Goal: Information Seeking & Learning: Learn about a topic

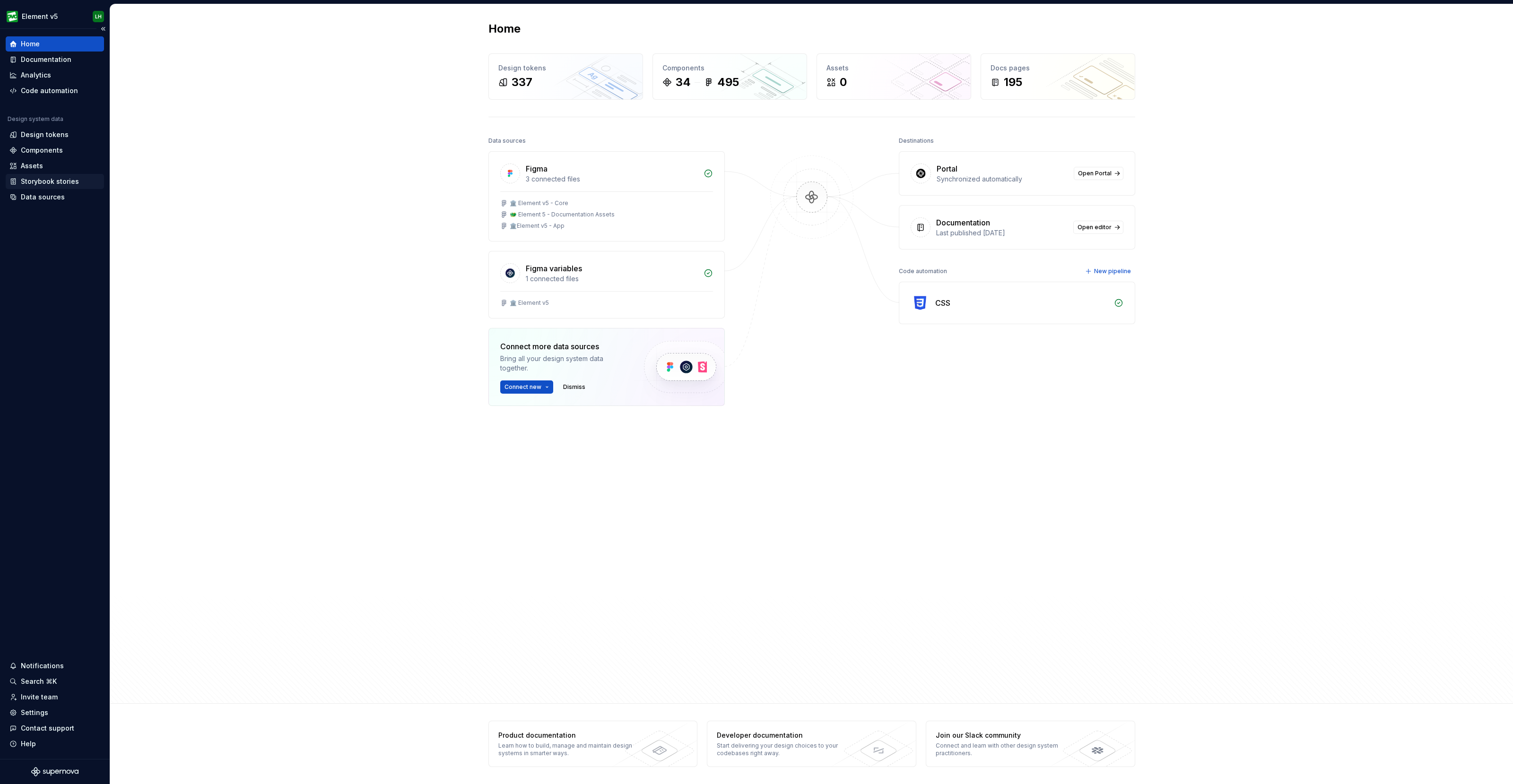
click at [42, 181] on div "Storybook stories" at bounding box center [49, 181] width 58 height 9
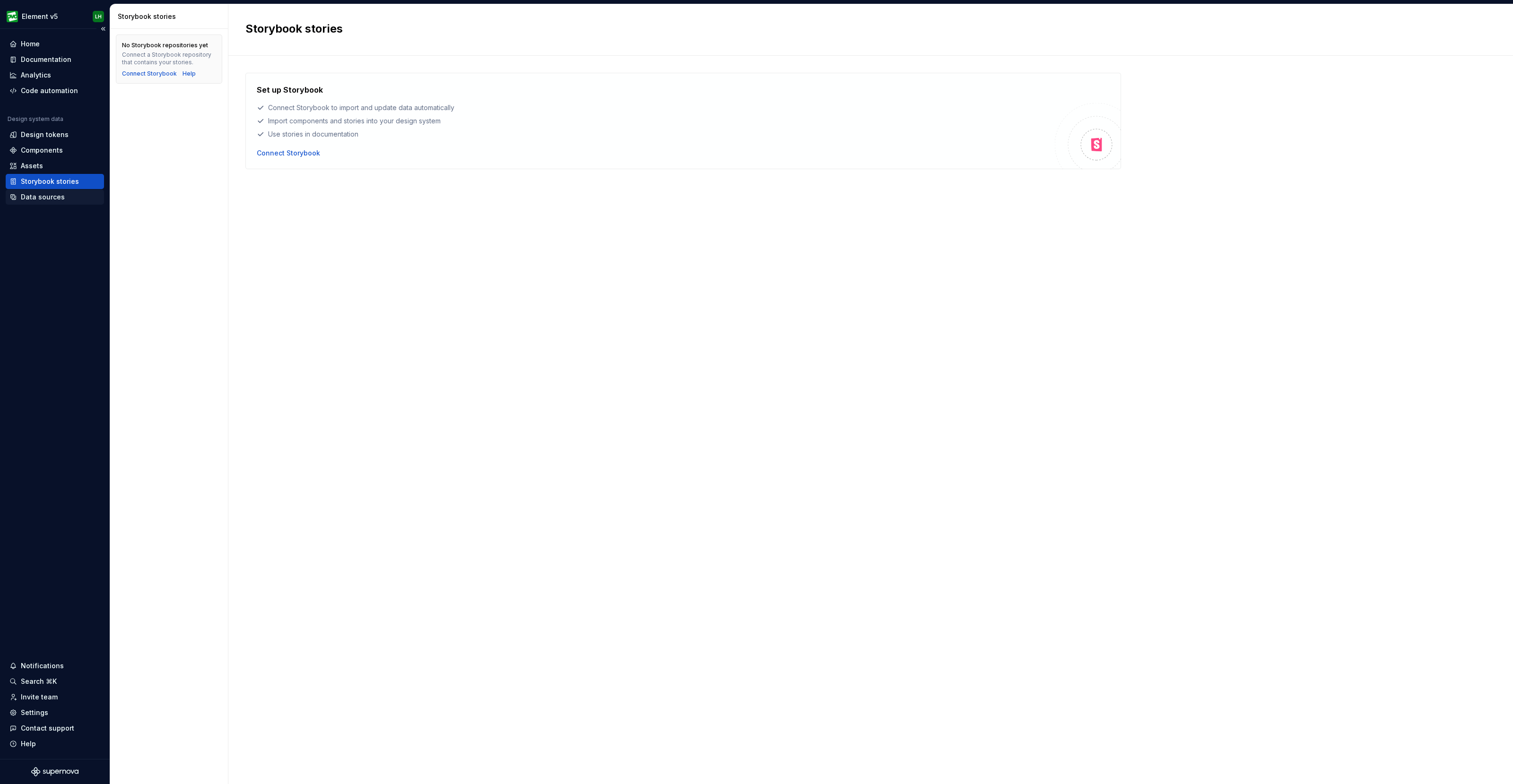
click at [41, 195] on div "Data sources" at bounding box center [42, 197] width 44 height 9
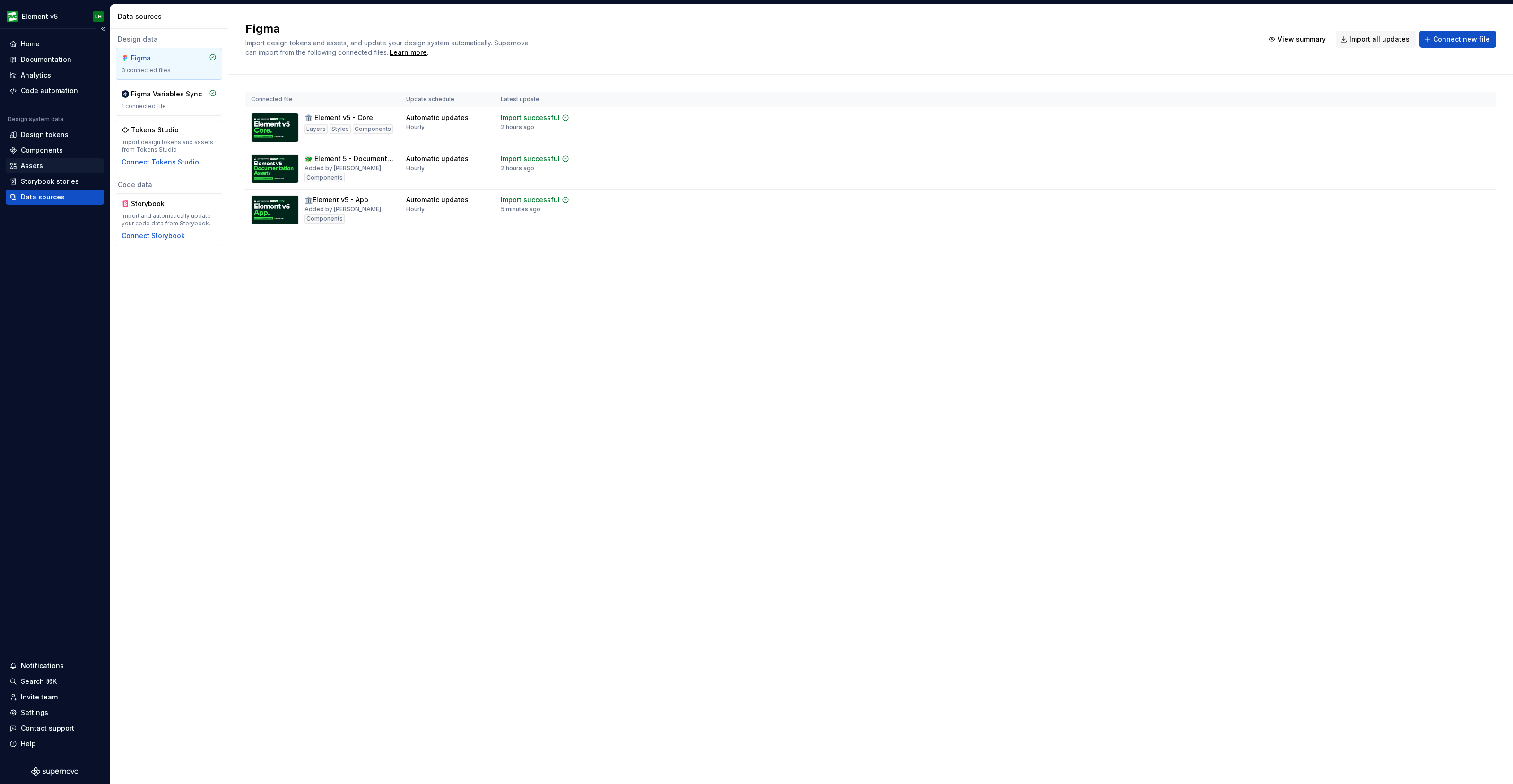
click at [45, 164] on div "Assets" at bounding box center [55, 166] width 91 height 9
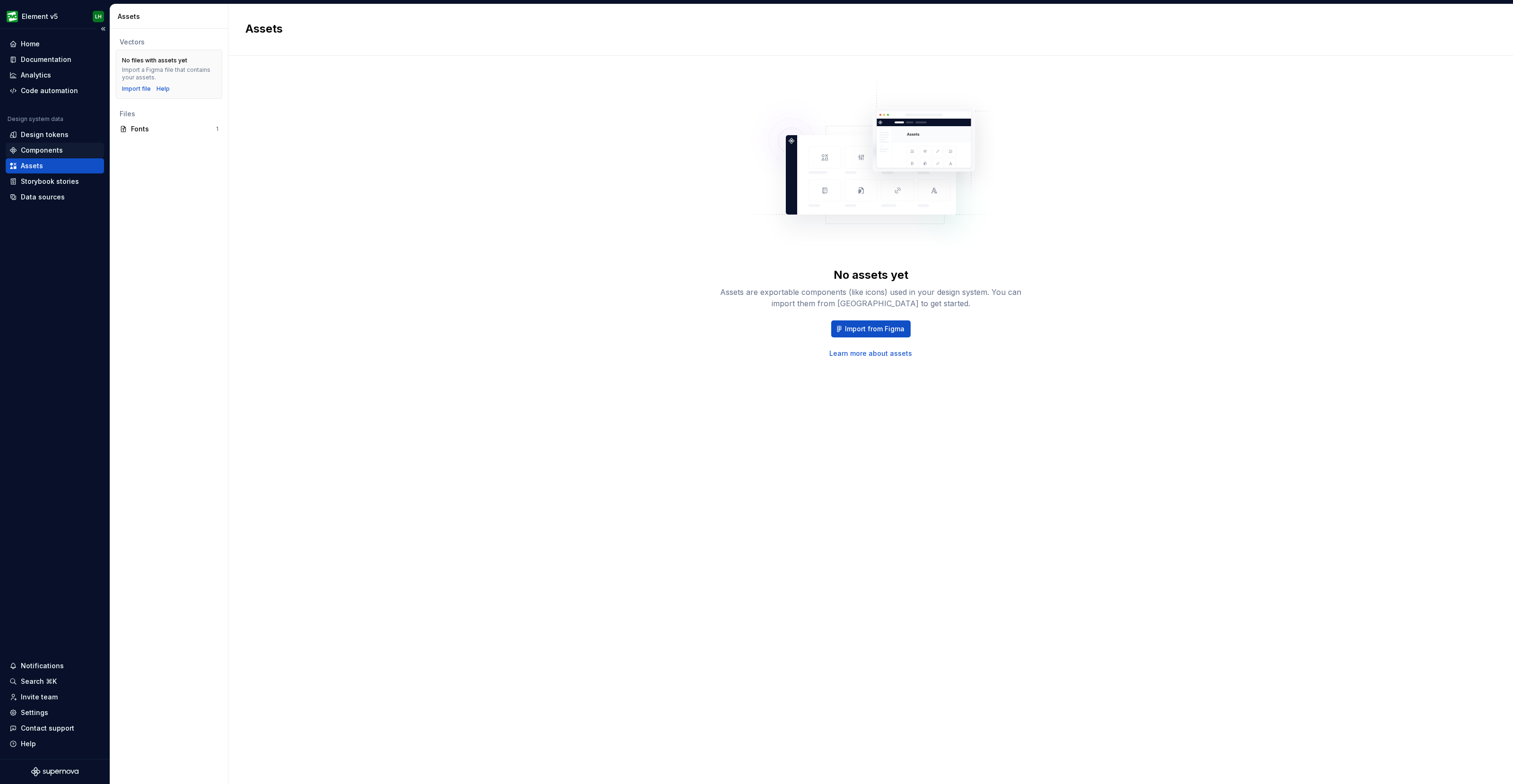
click at [48, 150] on div "Components" at bounding box center [42, 150] width 42 height 9
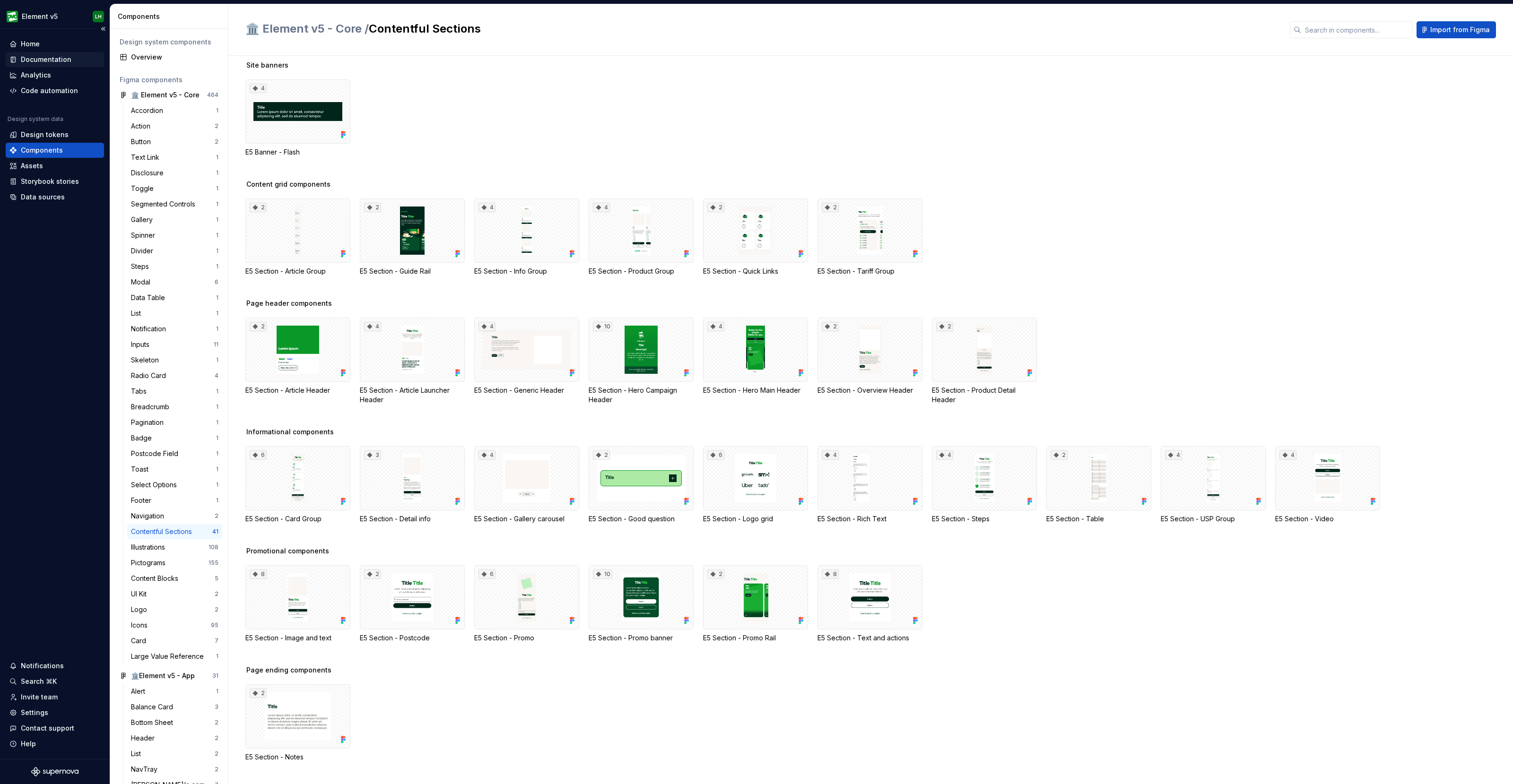
click at [43, 57] on div "Documentation" at bounding box center [46, 59] width 51 height 9
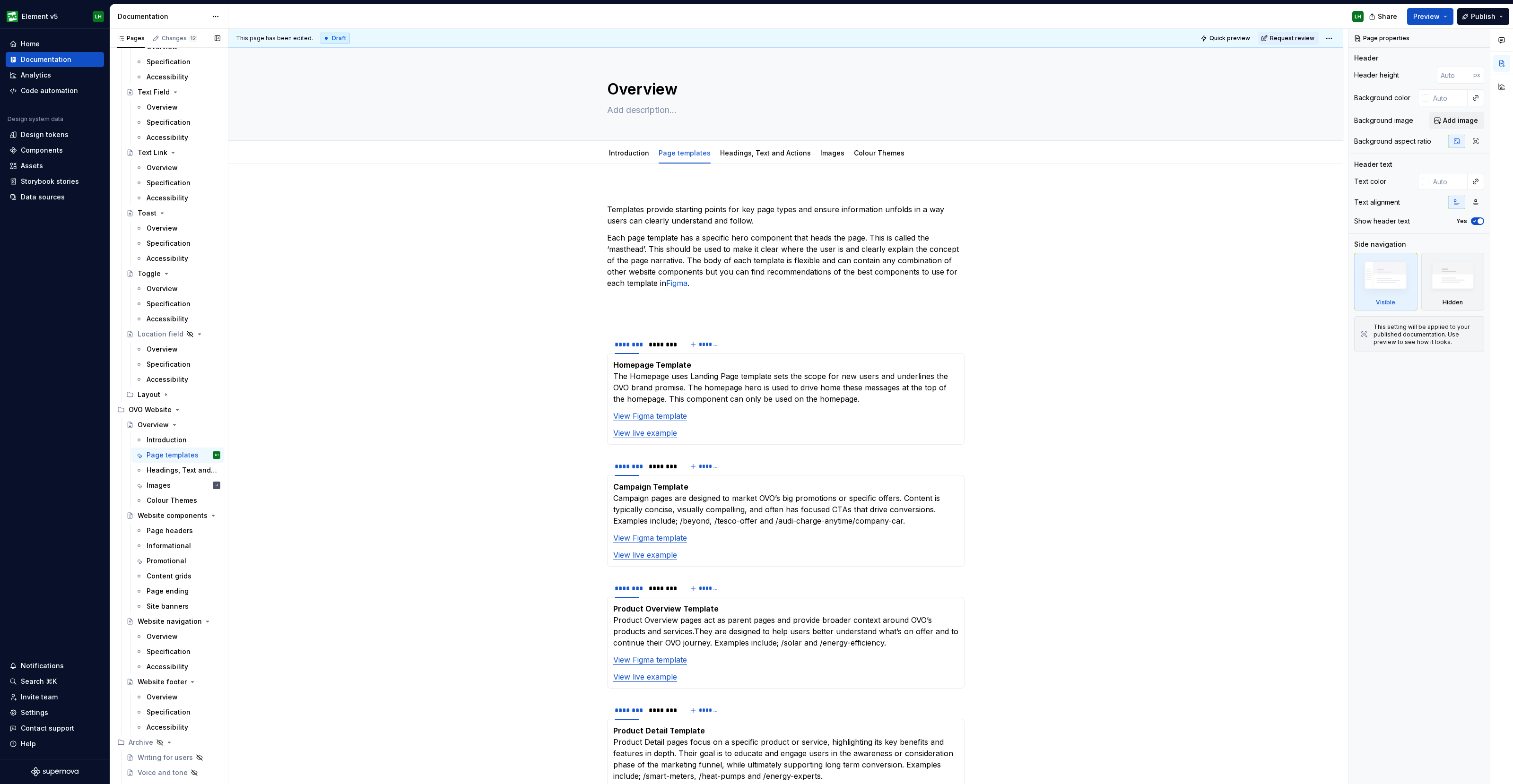
scroll to position [3184, 0]
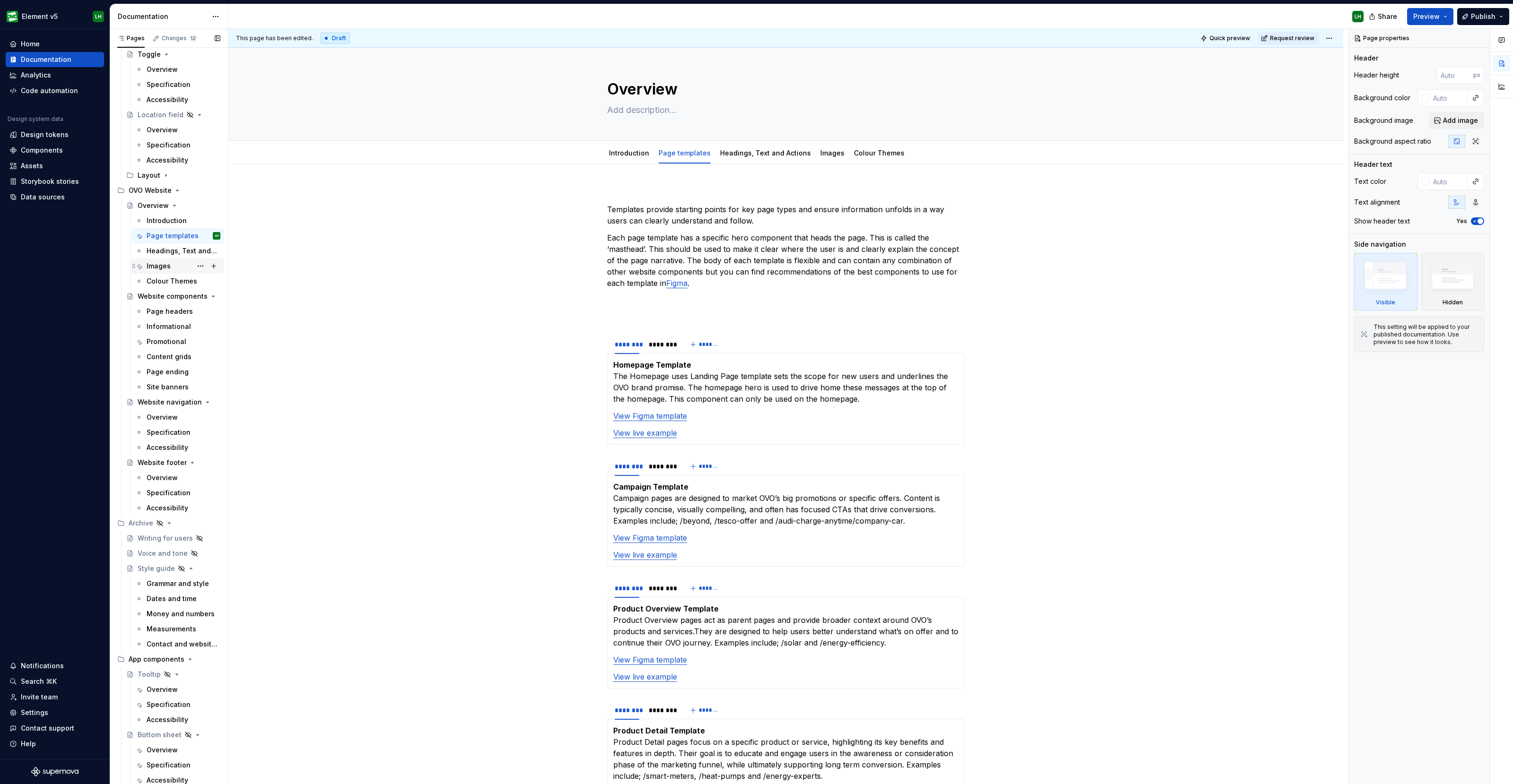
click at [153, 265] on div "Images" at bounding box center [159, 266] width 24 height 9
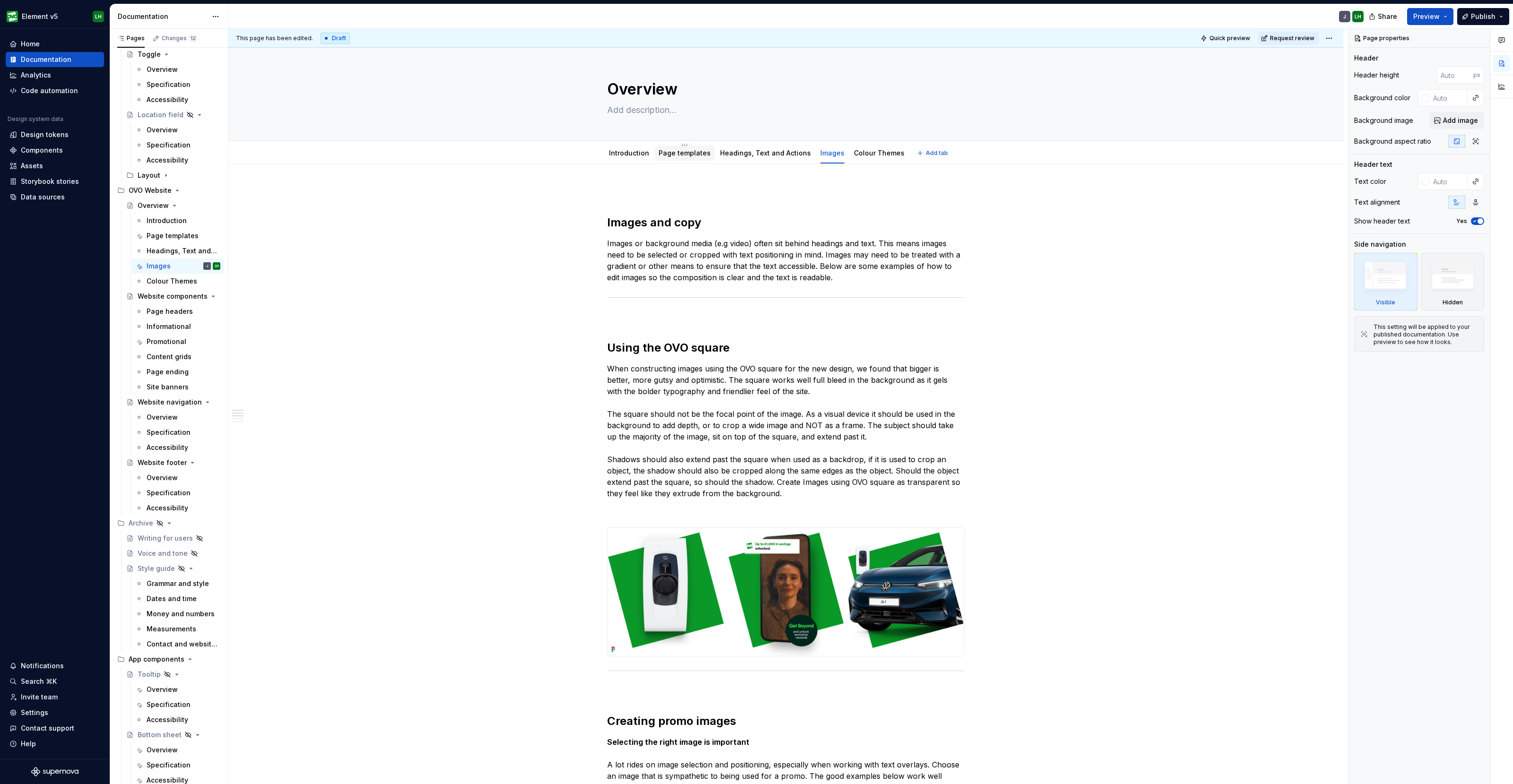
click at [659, 151] on link "Page templates" at bounding box center [684, 153] width 52 height 8
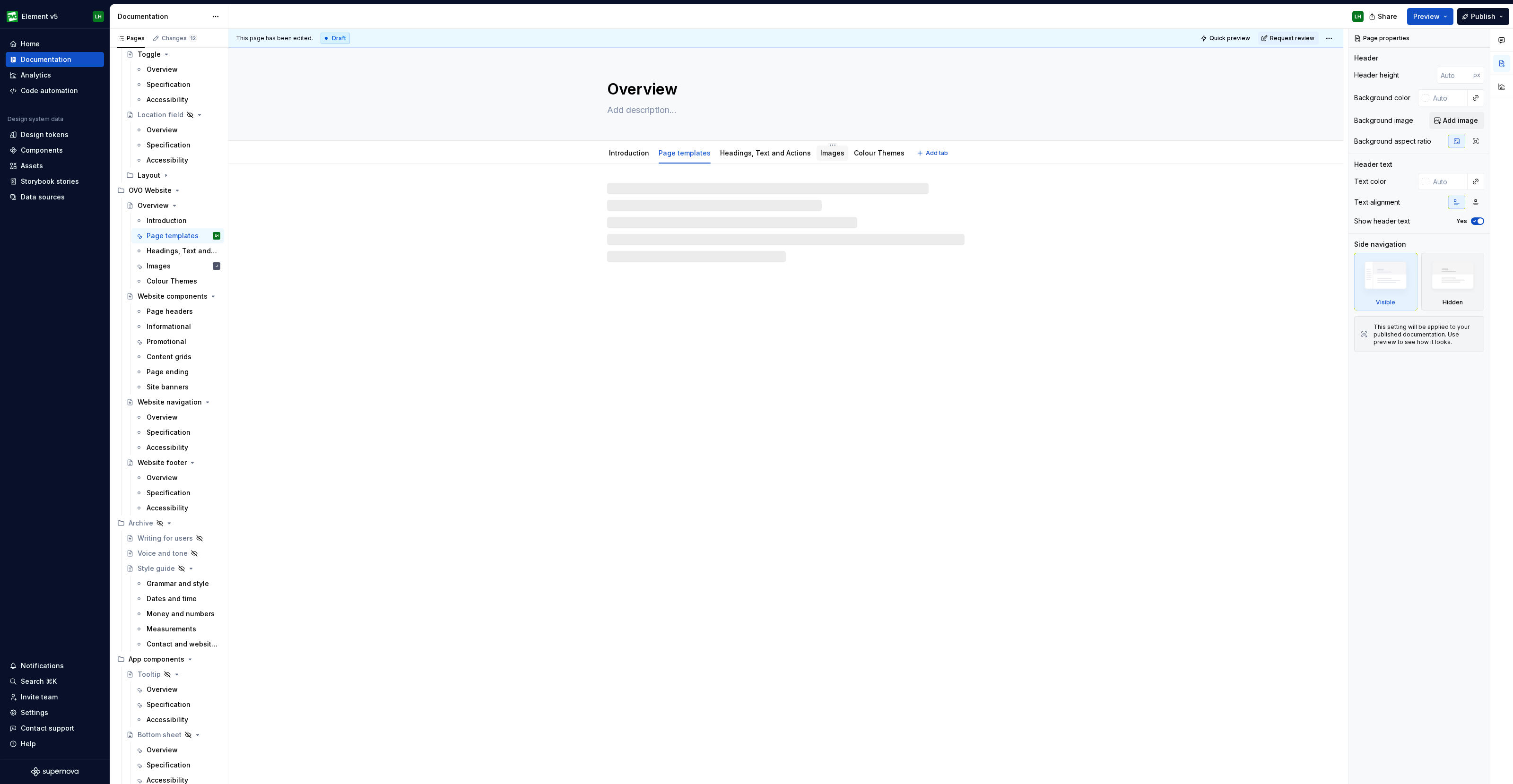
click at [825, 152] on link "Images" at bounding box center [832, 153] width 24 height 8
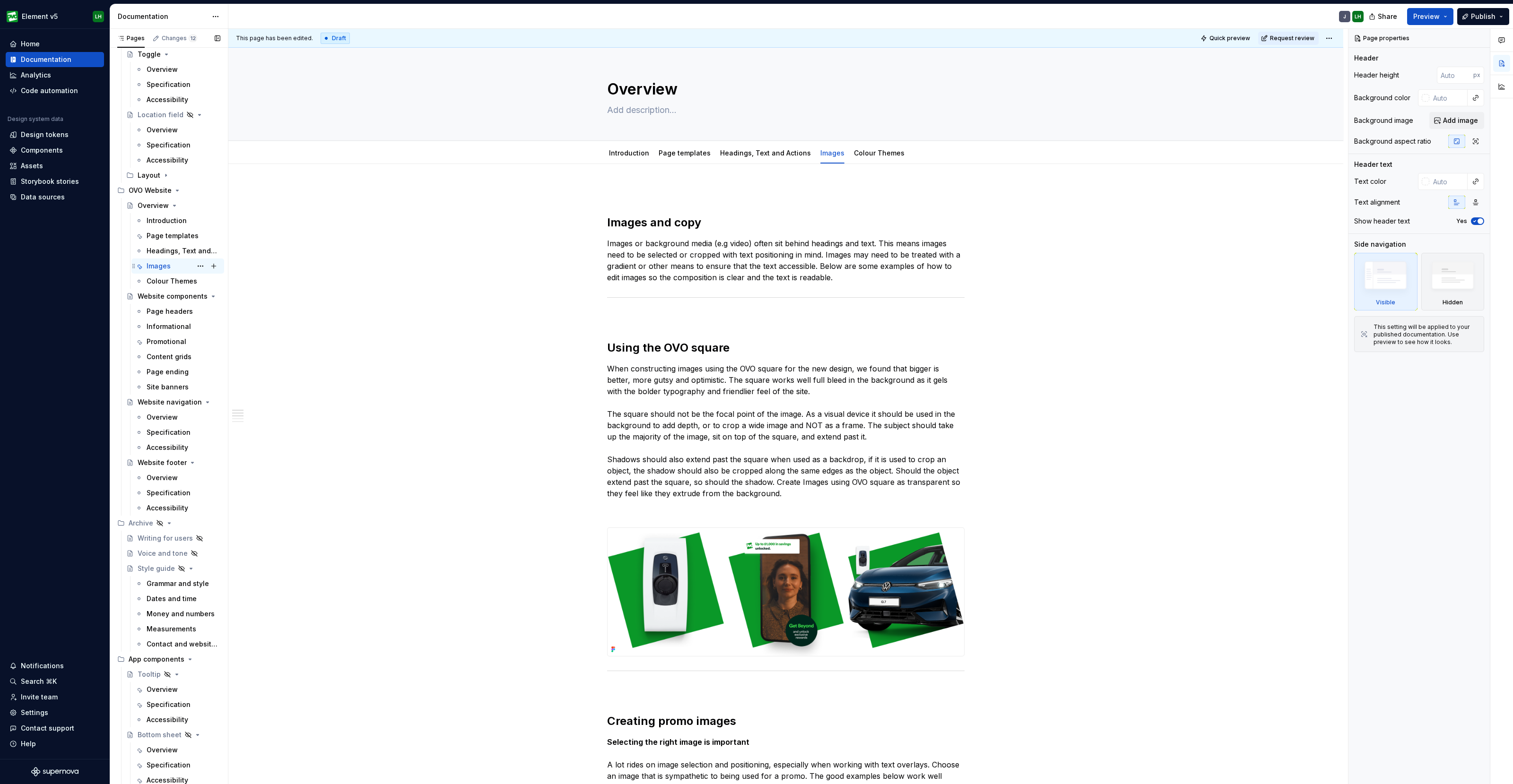
click at [154, 265] on div "Images" at bounding box center [159, 266] width 24 height 9
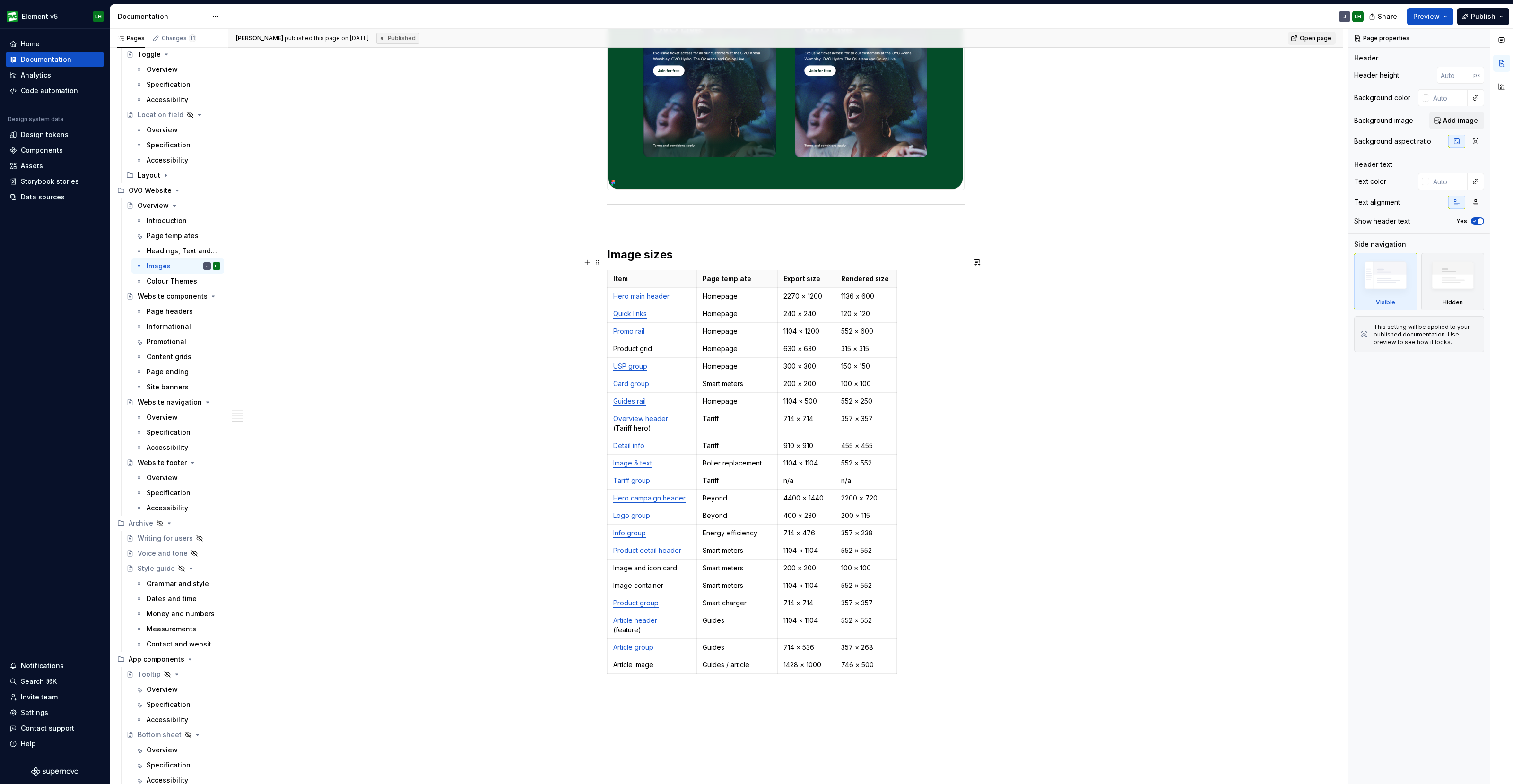
scroll to position [1595, 0]
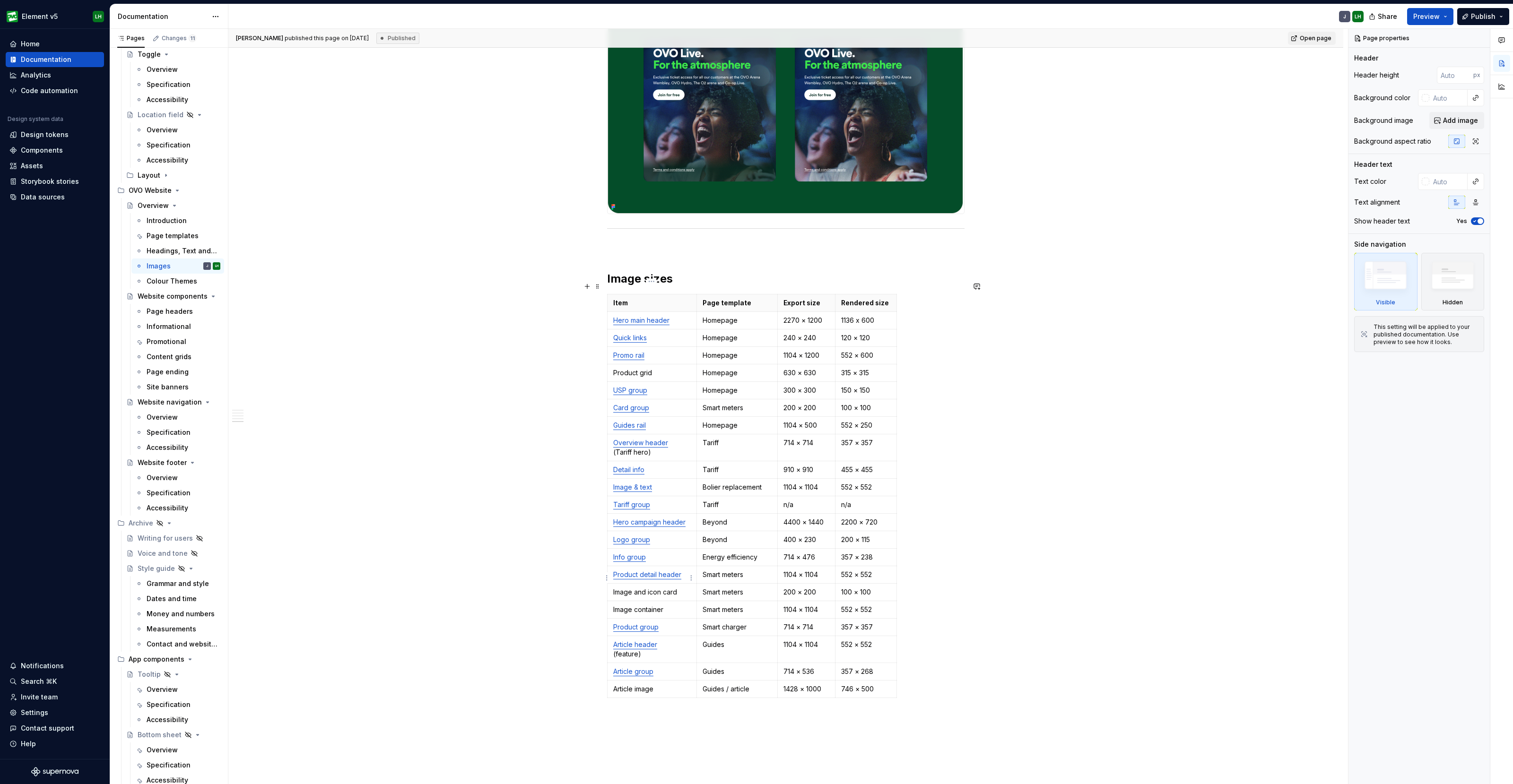
click at [654, 588] on p "Image and icon card" at bounding box center [652, 593] width 78 height 9
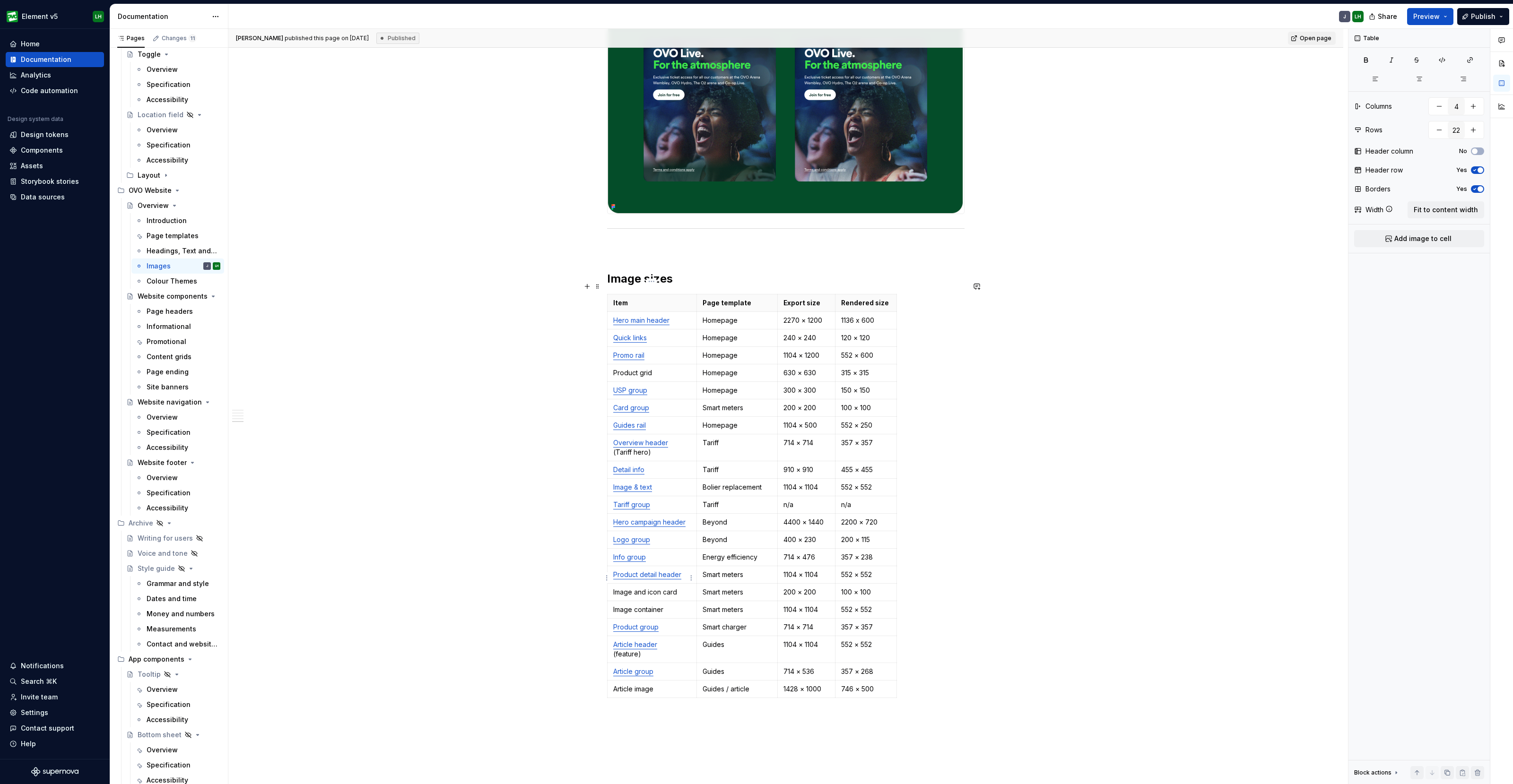
click at [654, 588] on p "Image and icon card" at bounding box center [652, 593] width 78 height 9
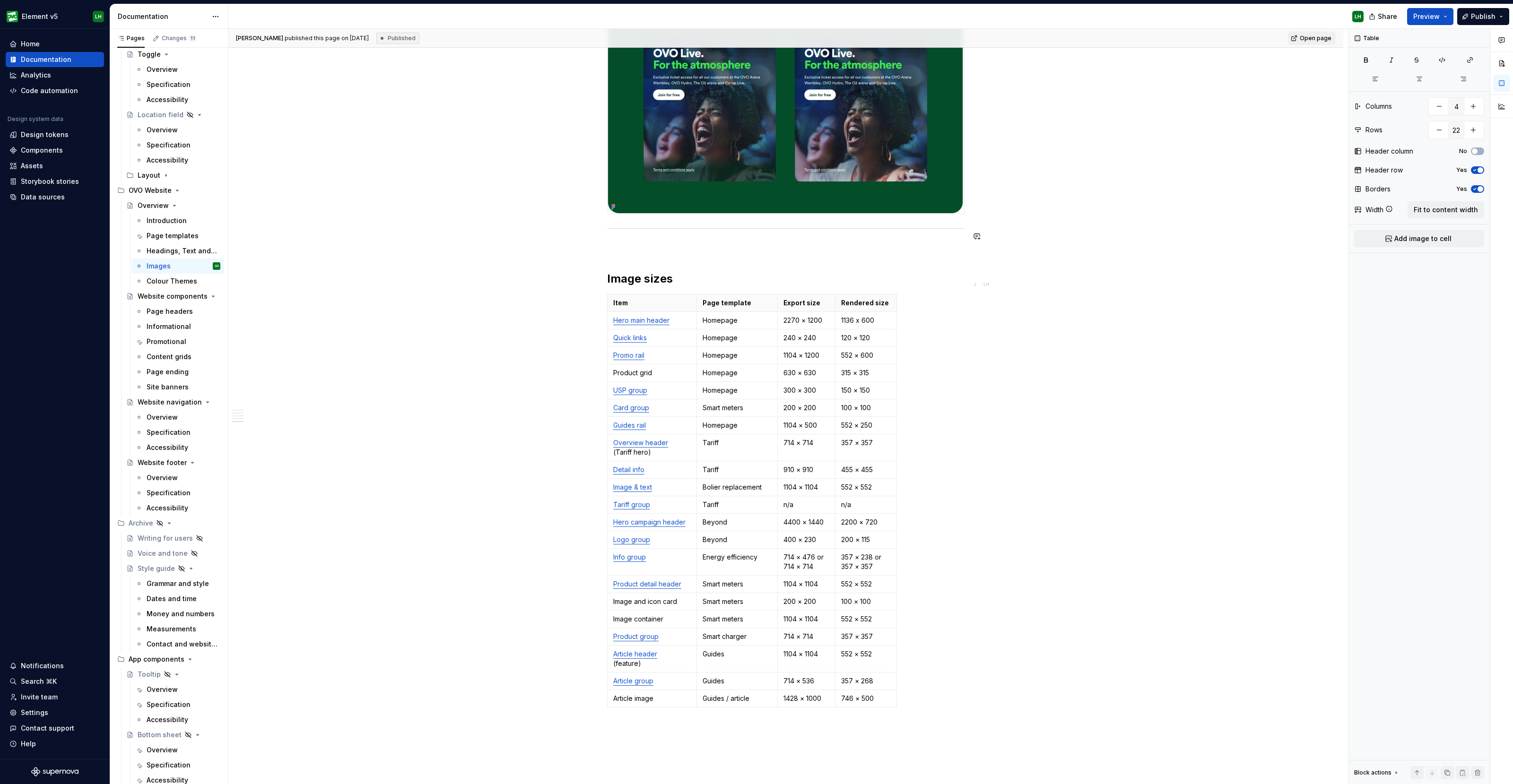
type textarea "*"
